Goal: Obtain resource: Download file/media

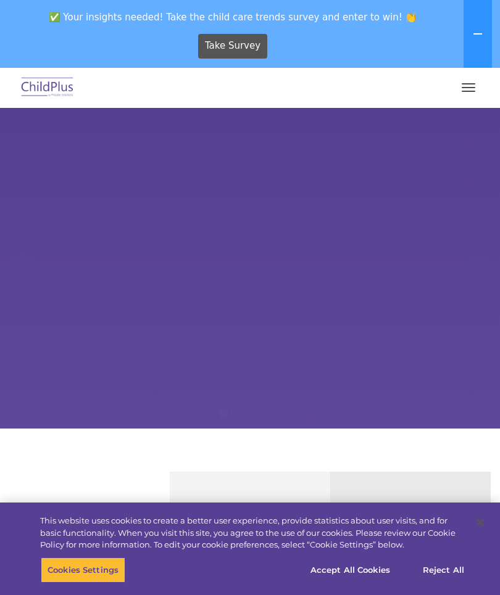
select select "MEDIUM"
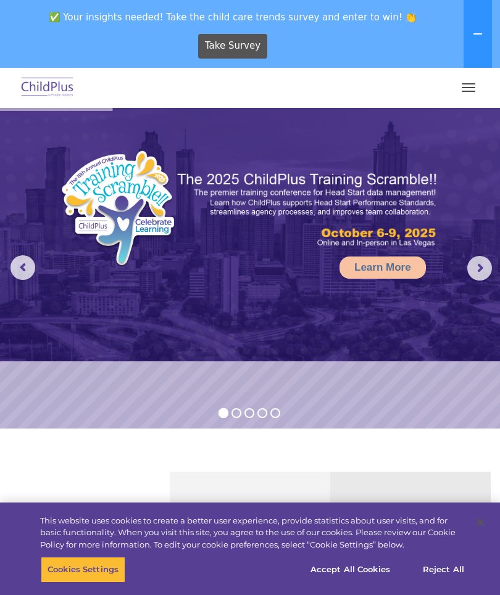
click at [464, 93] on button "button" at bounding box center [468, 88] width 26 height 20
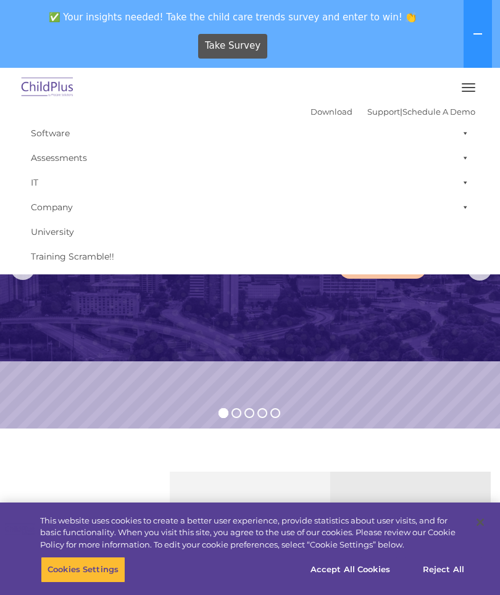
click at [478, 89] on button "button" at bounding box center [468, 88] width 26 height 20
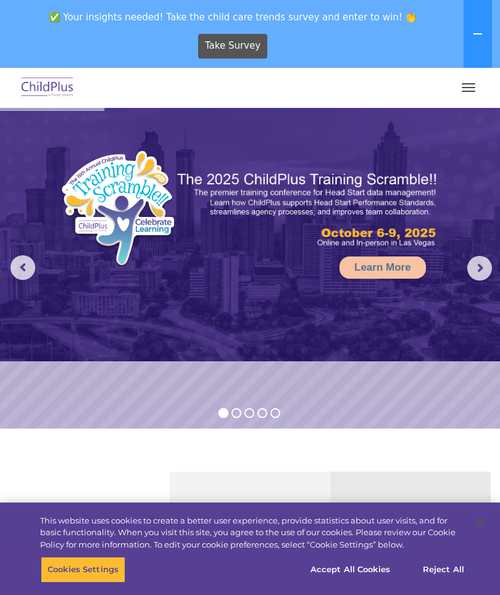
click at [466, 95] on button "button" at bounding box center [468, 88] width 26 height 20
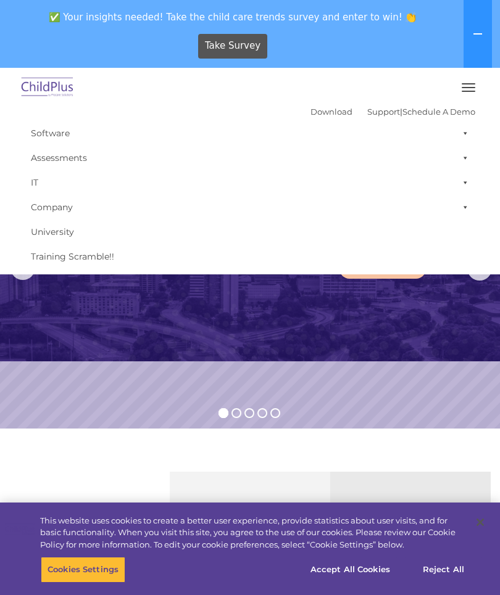
click at [455, 92] on button "button" at bounding box center [468, 88] width 26 height 20
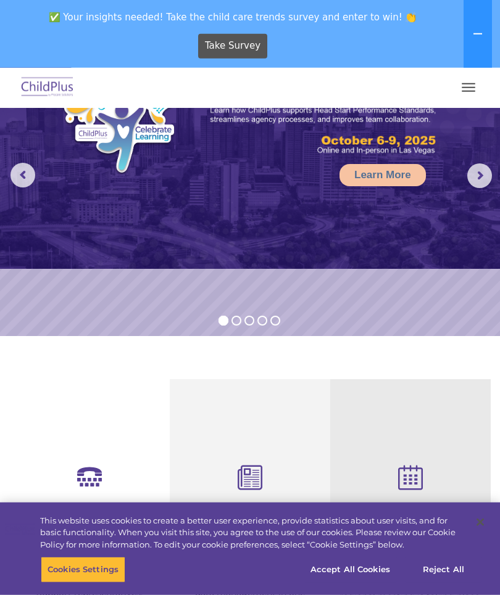
select select "MEDIUM"
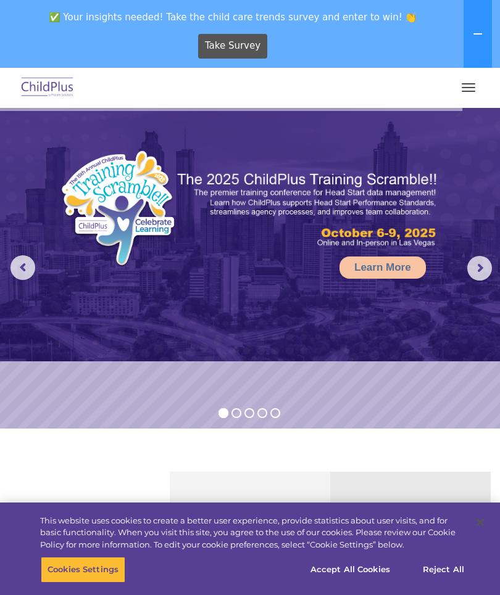
click at [465, 91] on span "button" at bounding box center [468, 91] width 14 height 1
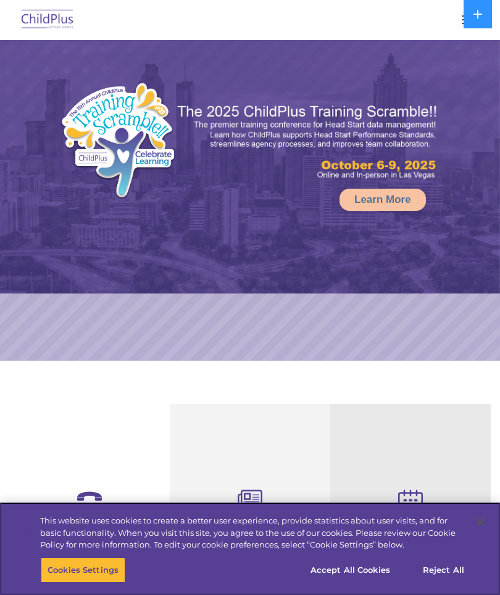
select select "MEDIUM"
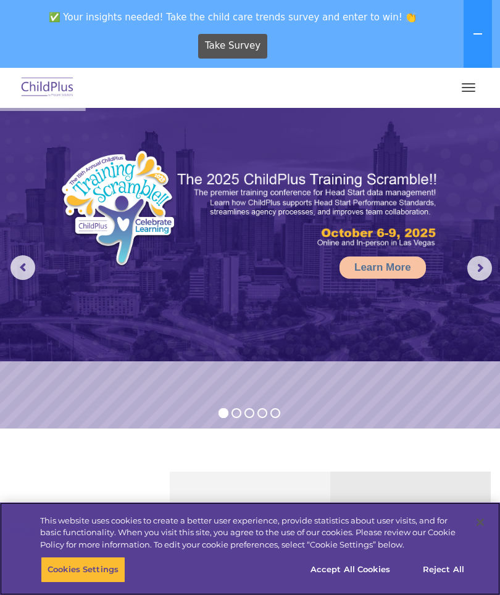
click at [365, 566] on button "Accept All Cookies" at bounding box center [349, 570] width 93 height 26
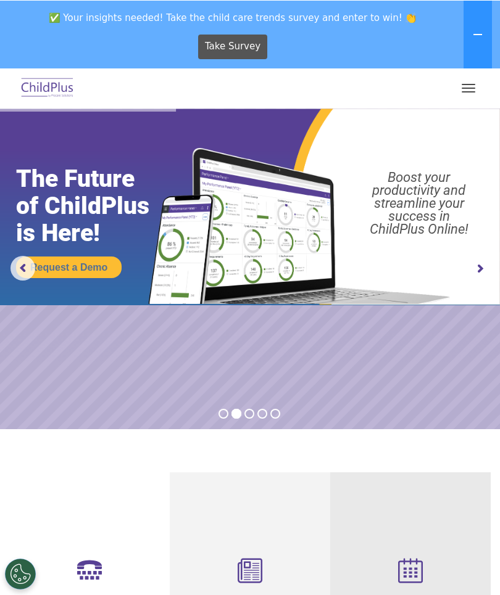
click at [469, 90] on button "button" at bounding box center [468, 88] width 26 height 20
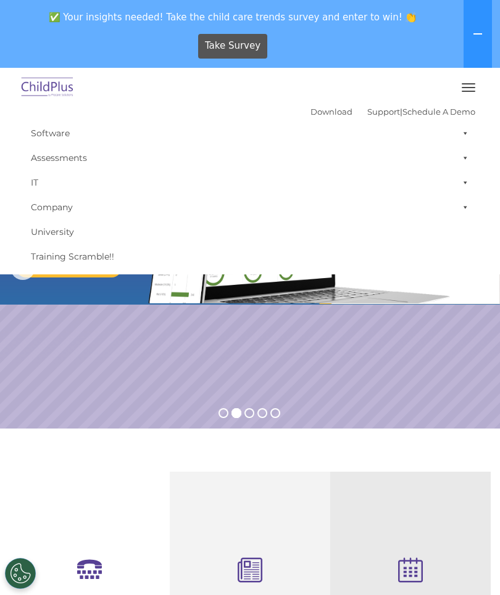
click at [461, 87] on span "button" at bounding box center [468, 87] width 14 height 1
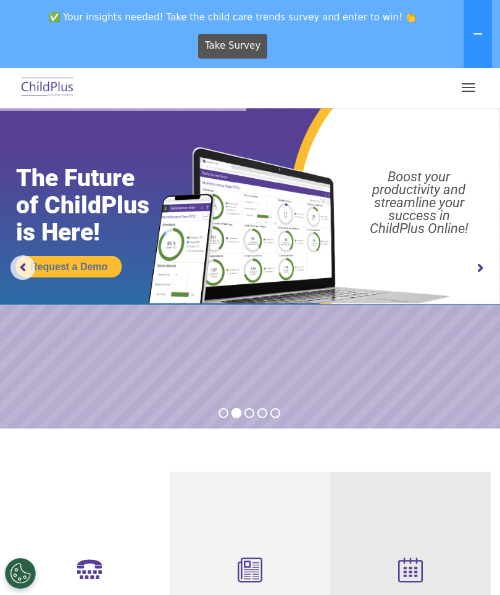
click at [464, 78] on button "button" at bounding box center [468, 88] width 26 height 20
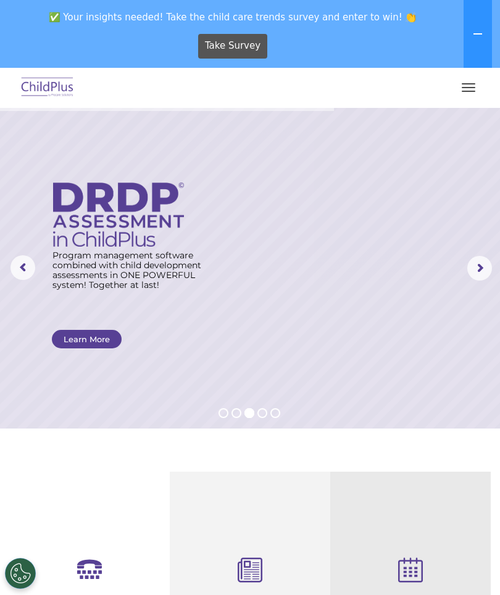
click at [459, 85] on button "button" at bounding box center [468, 88] width 26 height 20
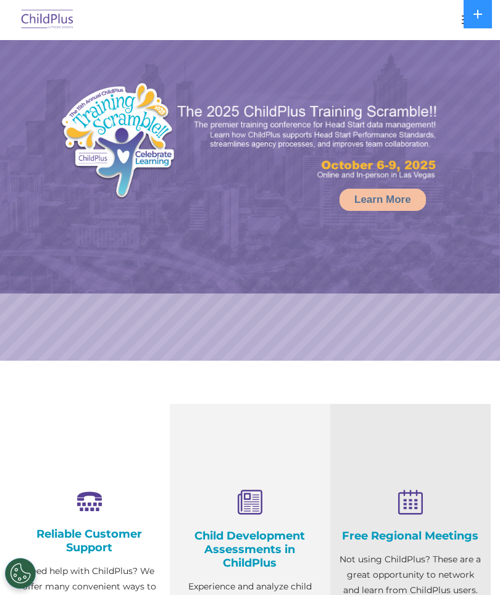
select select "MEDIUM"
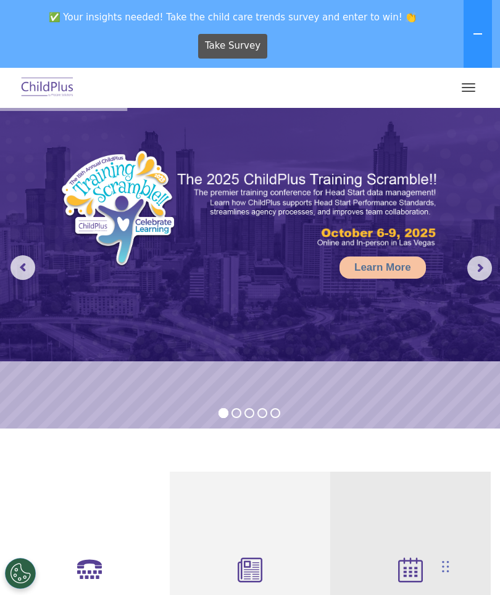
click at [470, 85] on button "button" at bounding box center [468, 88] width 26 height 20
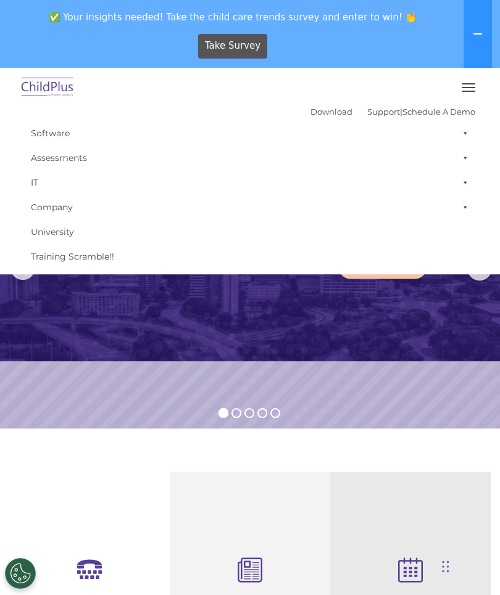
click at [314, 116] on link "Download" at bounding box center [331, 112] width 42 height 10
